Goal: Check status: Check status

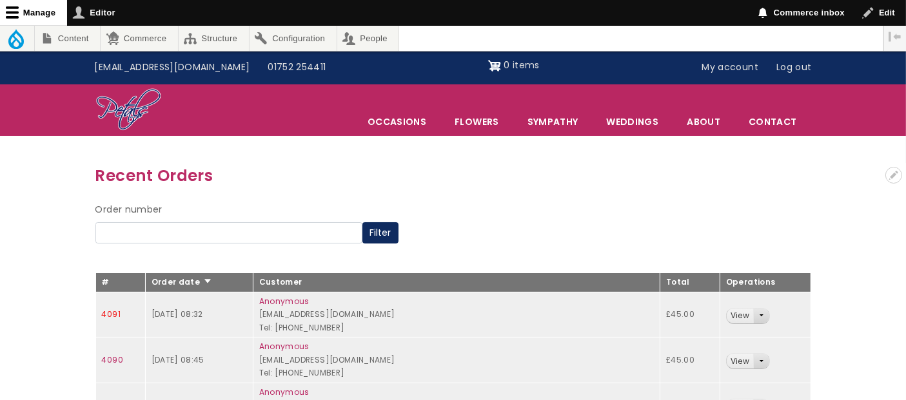
click at [110, 315] on link "4091" at bounding box center [111, 314] width 19 height 11
click at [108, 311] on link "4092" at bounding box center [112, 314] width 21 height 11
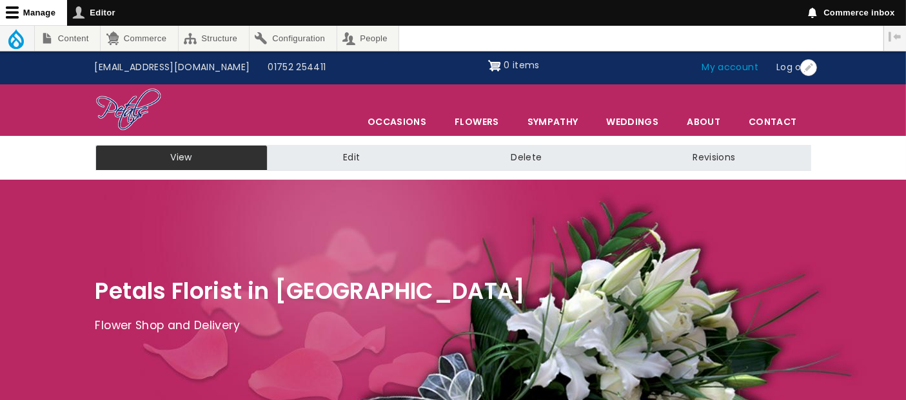
click at [743, 63] on link "My account" at bounding box center [730, 67] width 75 height 24
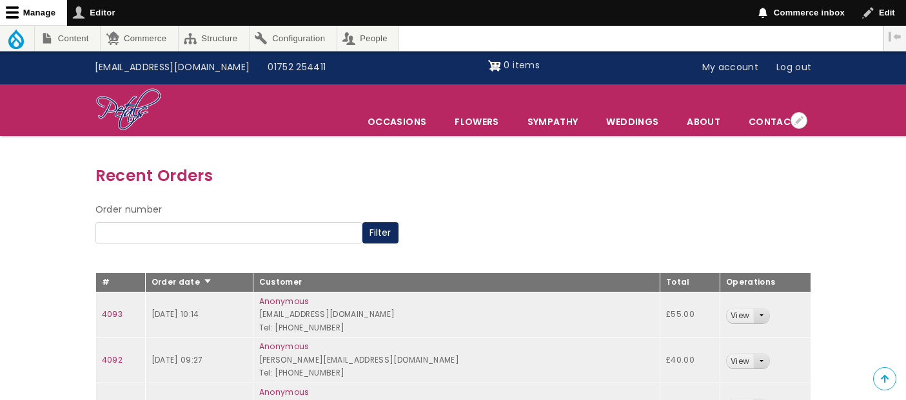
scroll to position [72, 0]
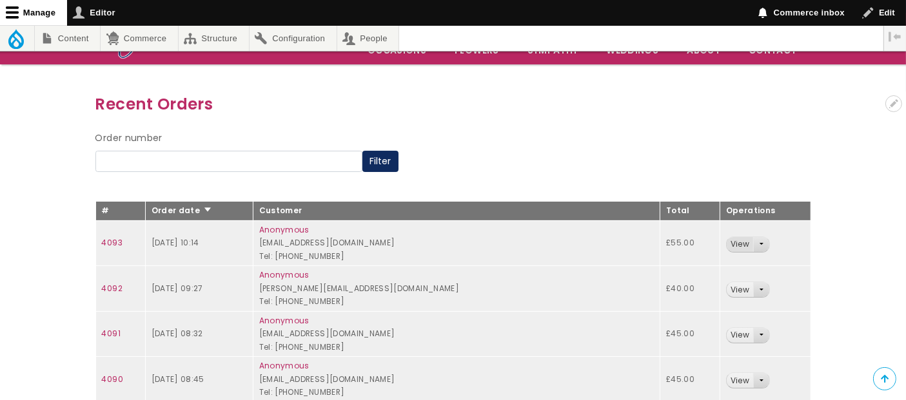
click at [726, 248] on link "View" at bounding box center [739, 244] width 26 height 15
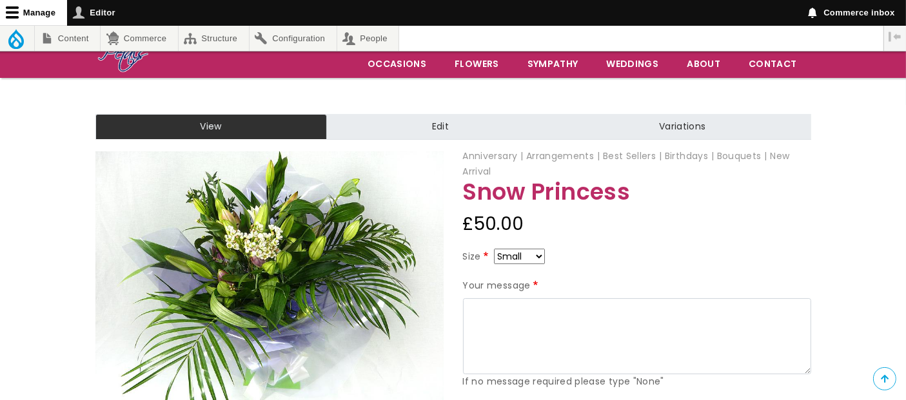
scroll to position [143, 0]
